Goal: Information Seeking & Learning: Check status

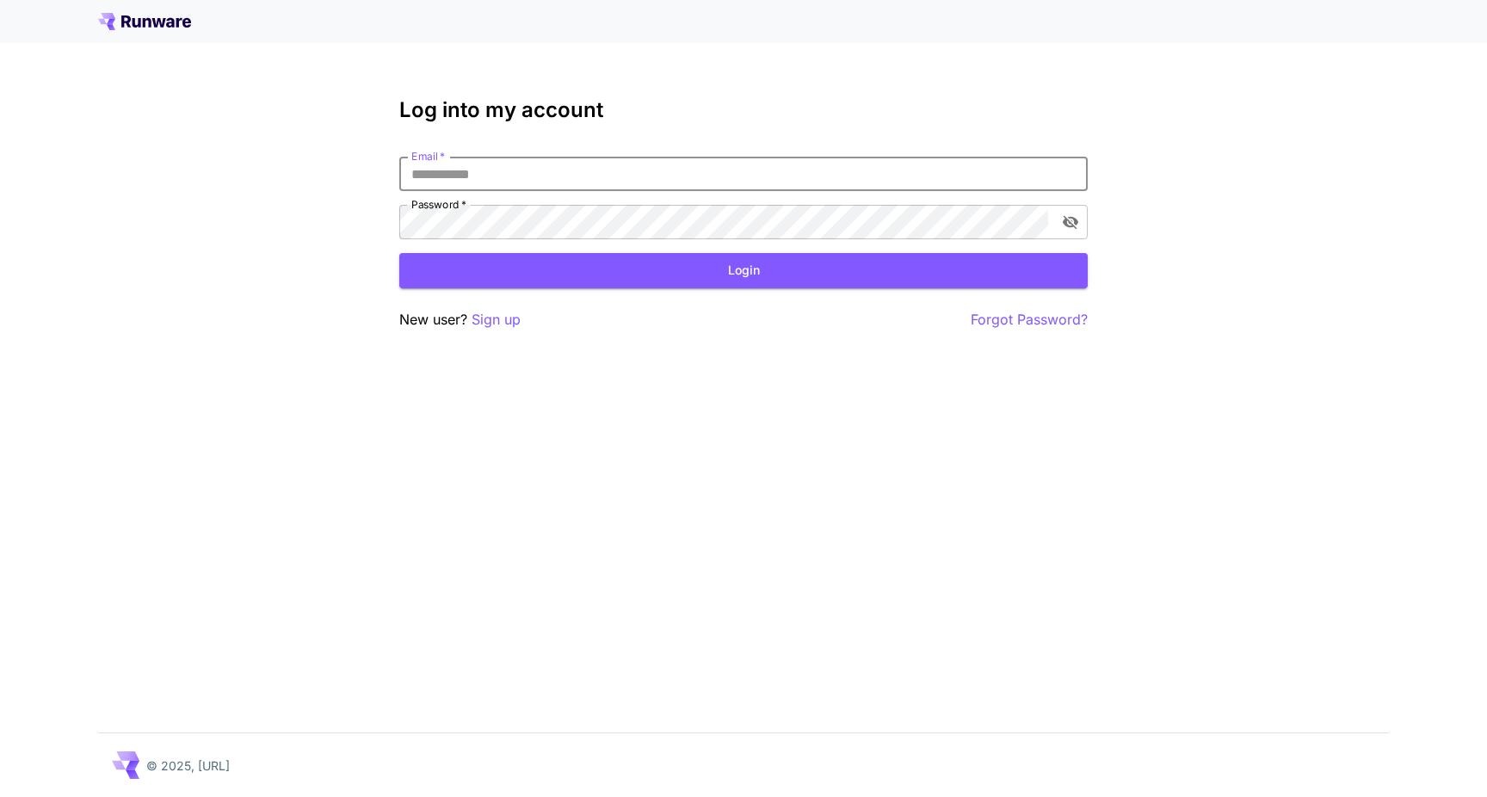
type input "**********"
click at [743, 270] on button "Login" at bounding box center [743, 270] width 688 height 35
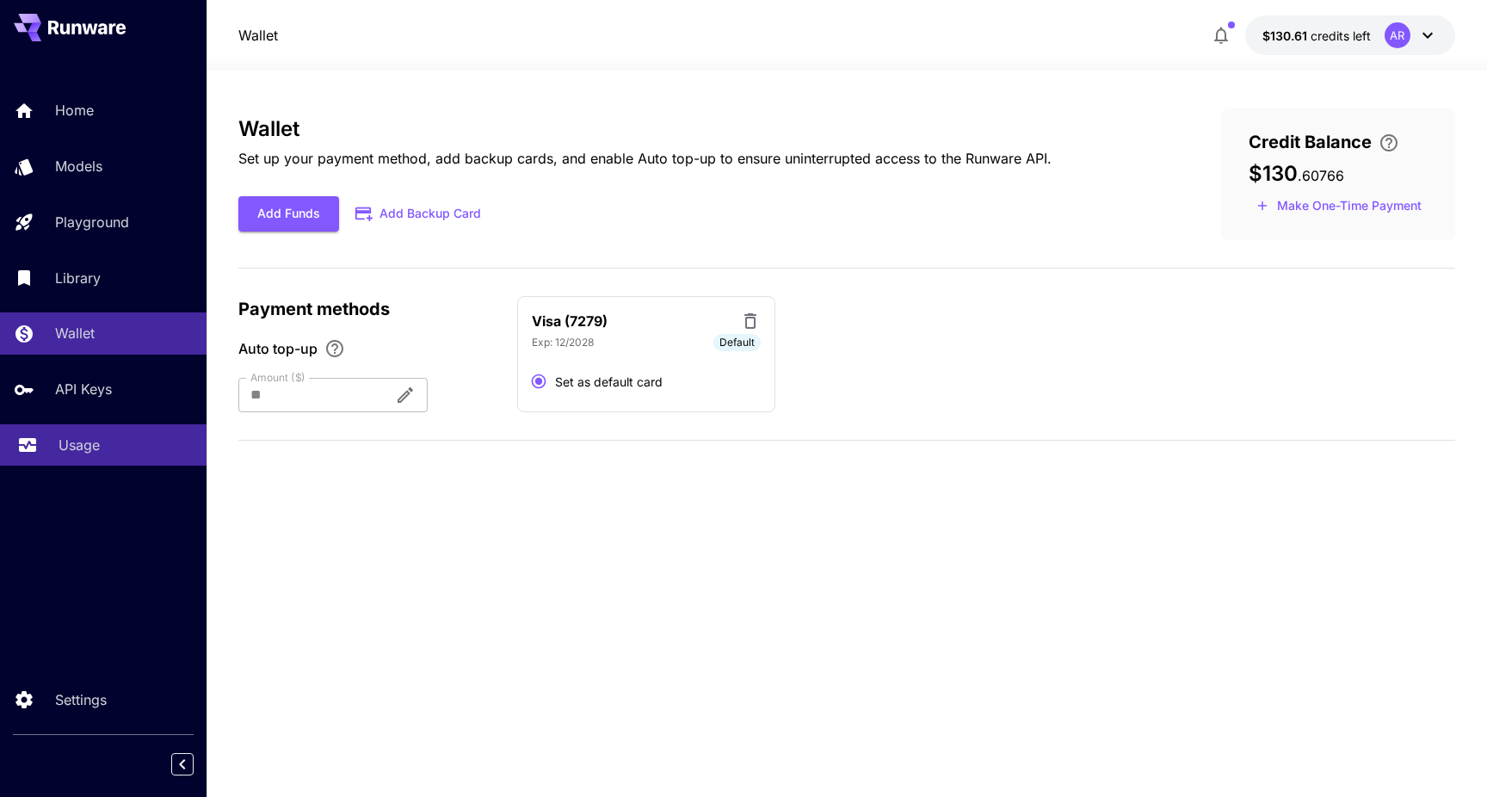
click at [114, 451] on div "Usage" at bounding box center [126, 445] width 134 height 21
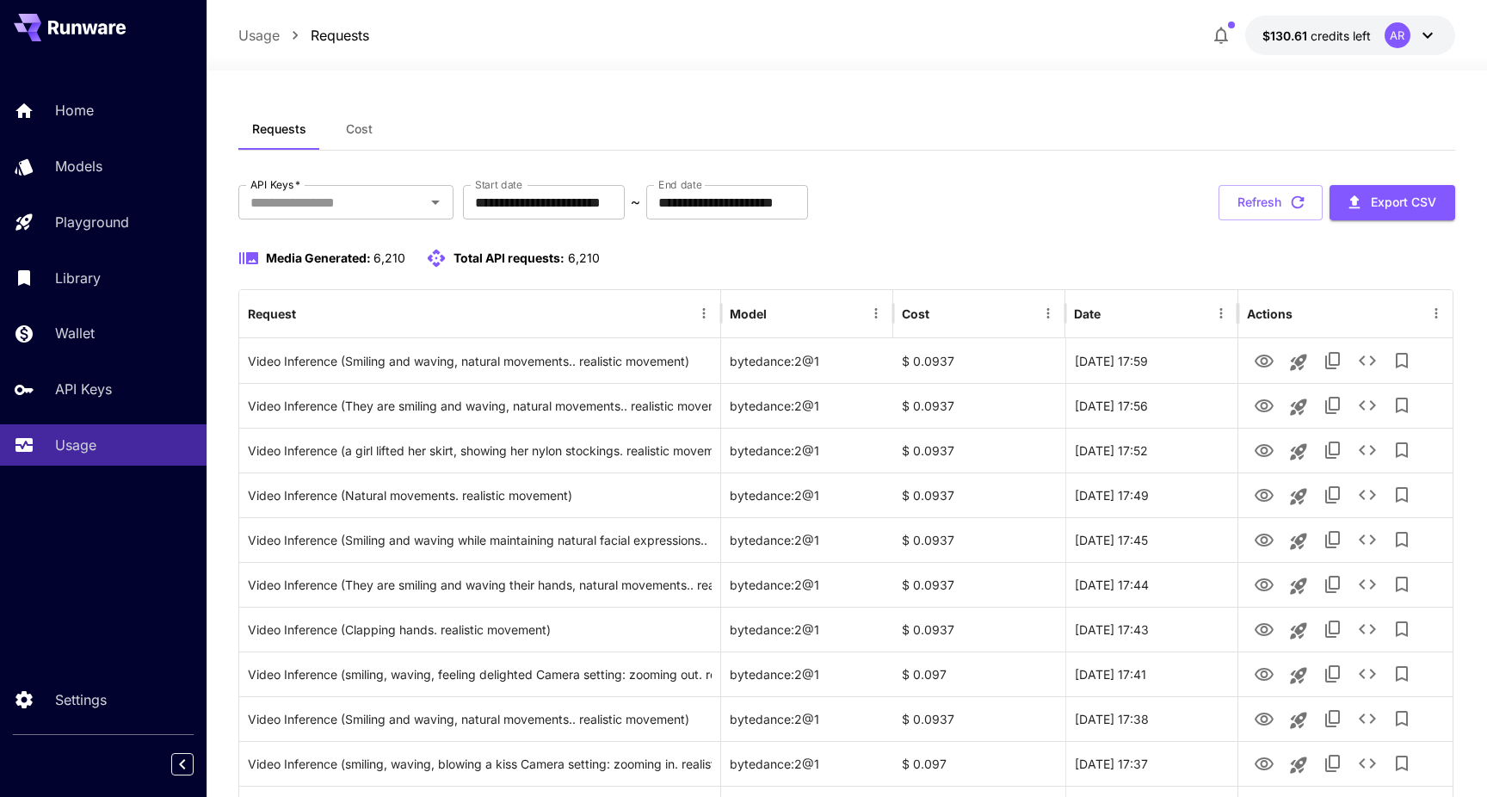
click at [376, 128] on button "Cost" at bounding box center [358, 128] width 77 height 41
